Goal: Task Accomplishment & Management: Manage account settings

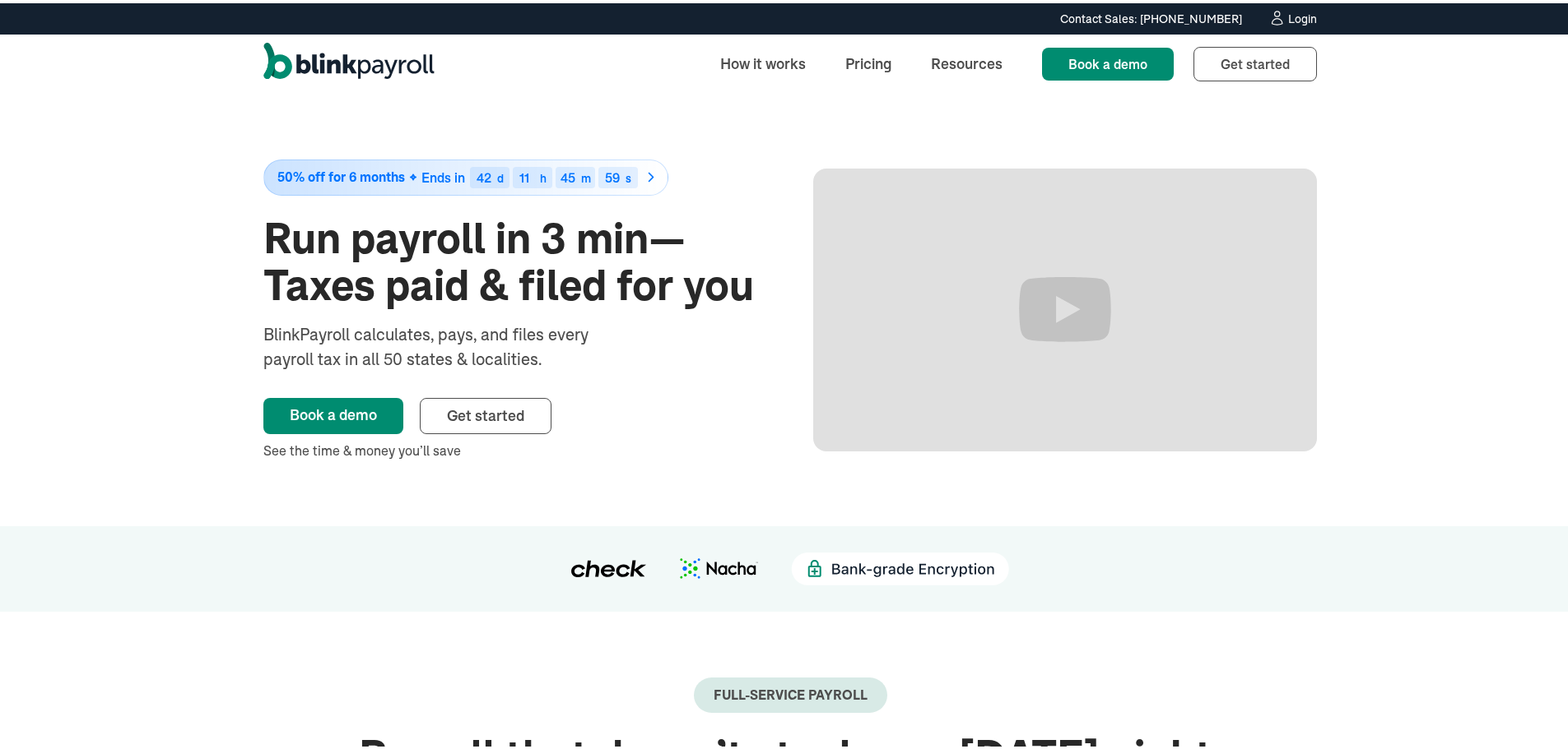
click at [1295, 18] on div "Login" at bounding box center [1302, 15] width 29 height 11
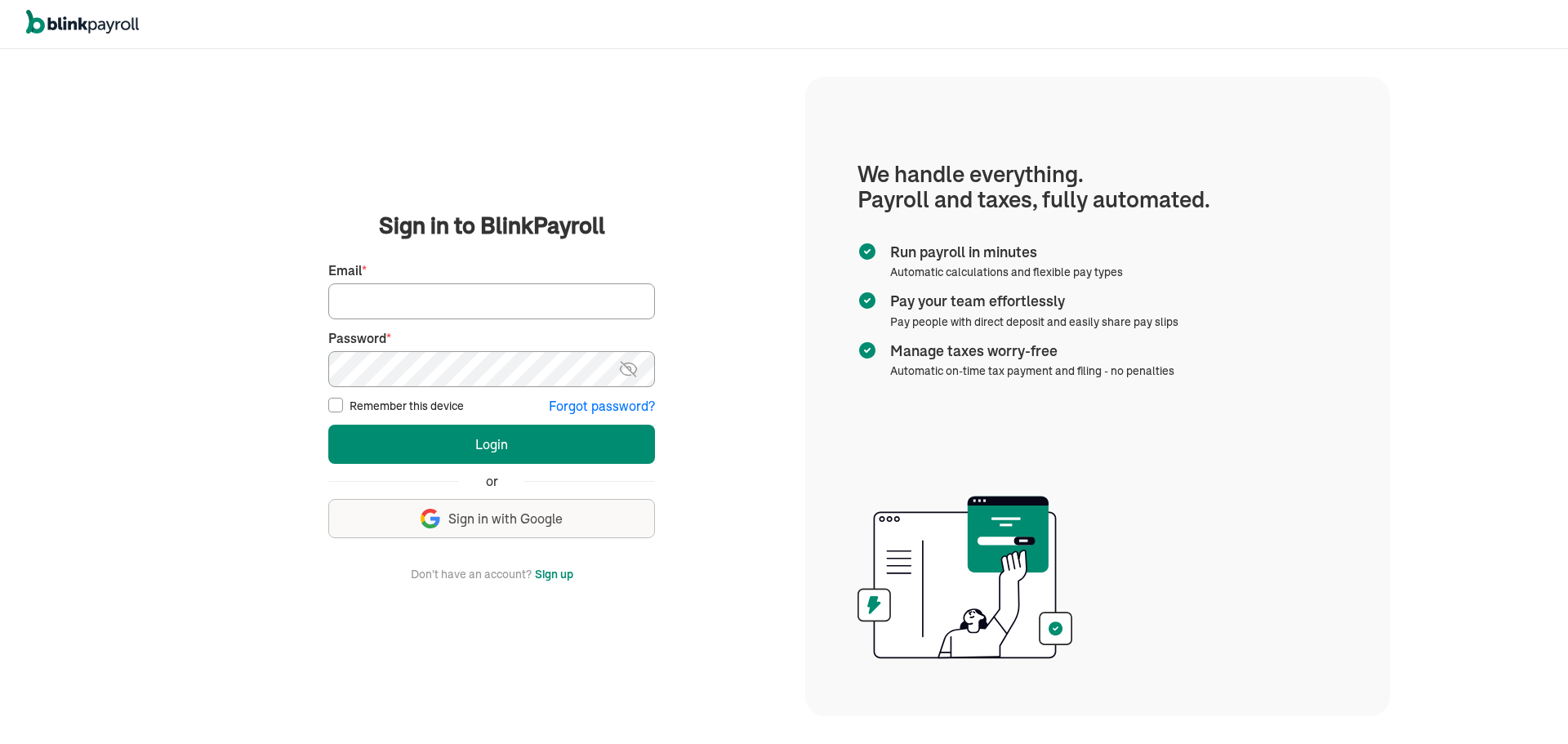
click at [495, 300] on input "Email *" at bounding box center [491, 301] width 327 height 36
drag, startPoint x: 596, startPoint y: 143, endPoint x: 631, endPoint y: 64, distance: 86.4
click at [597, 140] on div "We handle it all. Payroll and taxes, fully automated. Back Forgot your password…" at bounding box center [491, 396] width 628 height 692
